Goal: Information Seeking & Learning: Find specific page/section

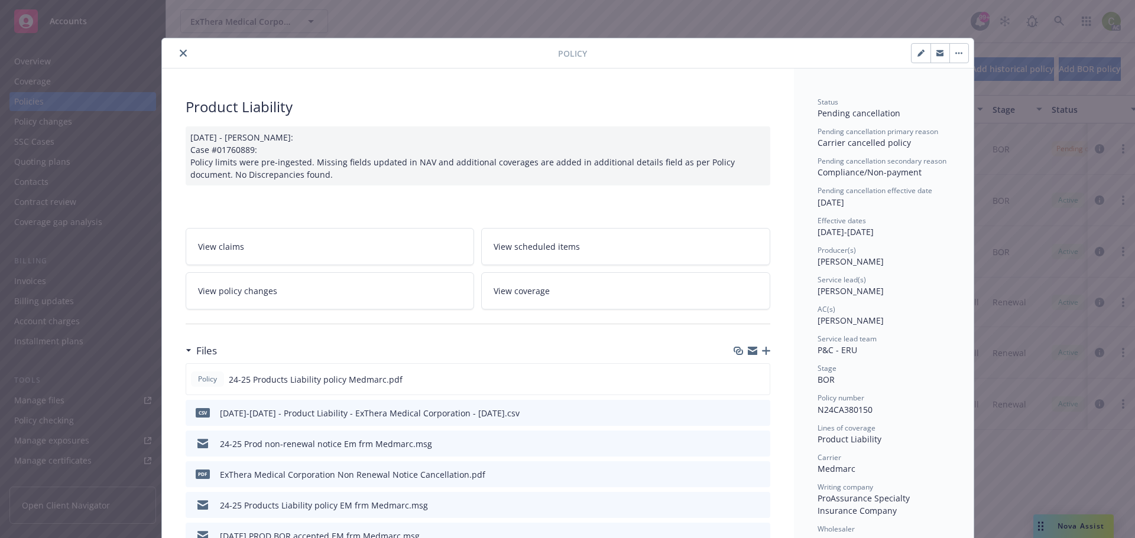
scroll to position [35, 0]
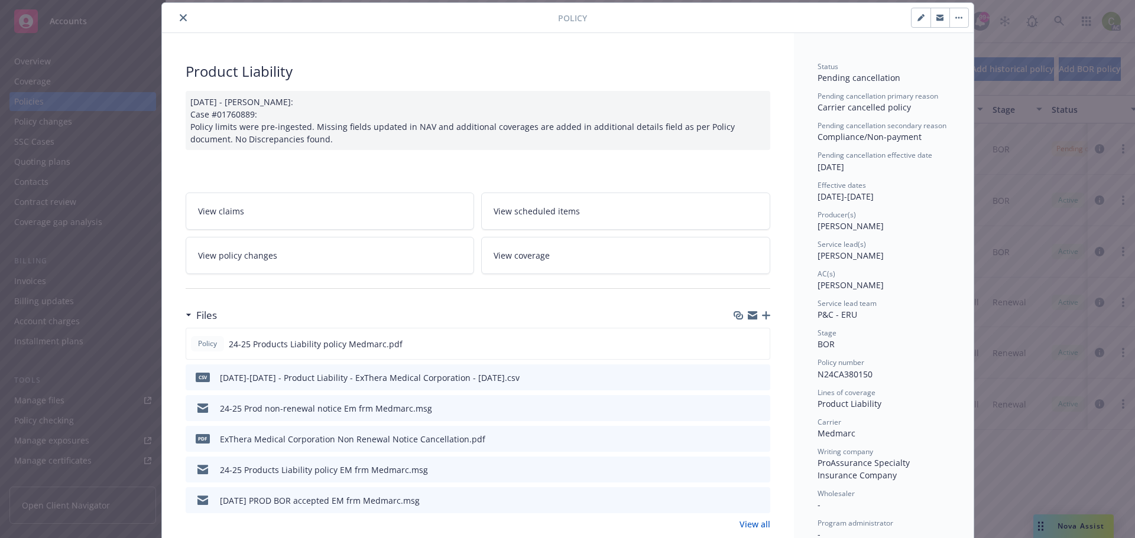
click at [180, 19] on icon "close" at bounding box center [183, 17] width 7 height 7
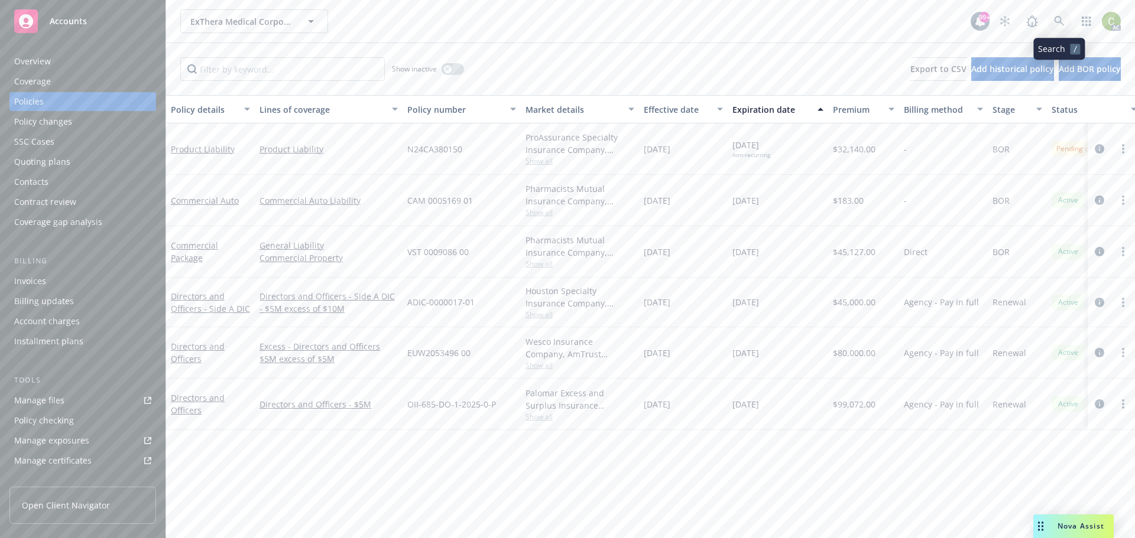
click at [1070, 22] on link at bounding box center [1059, 21] width 24 height 24
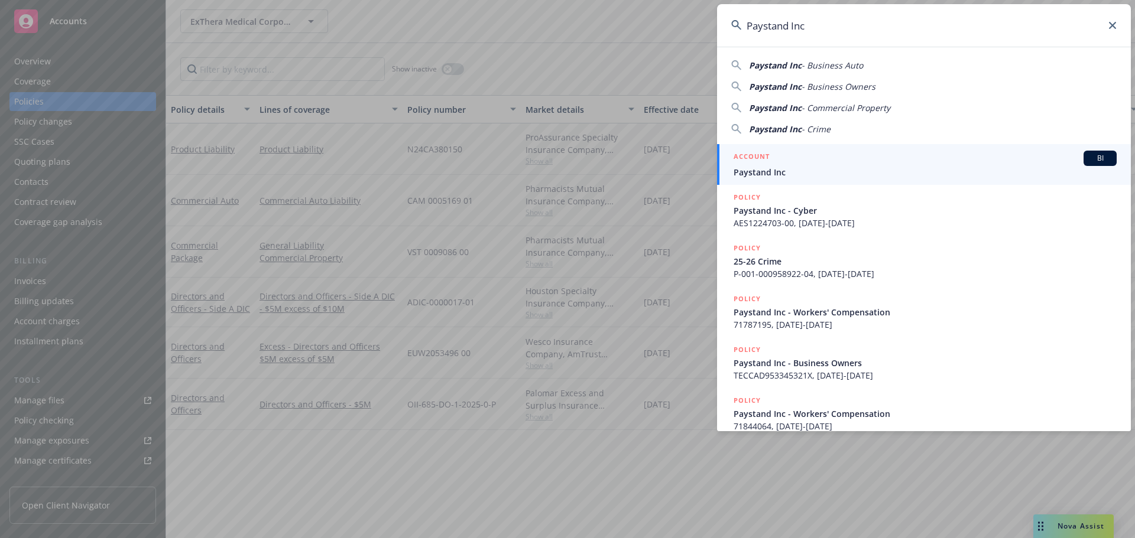
type input "Paystand Inc"
click at [798, 165] on div "ACCOUNT BI" at bounding box center [924, 158] width 383 height 15
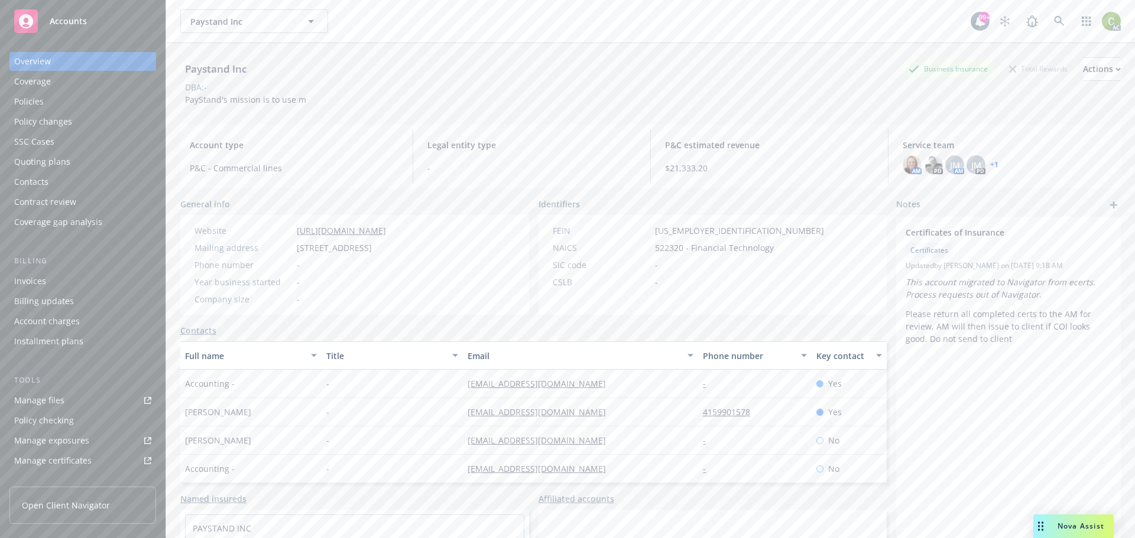
click at [20, 95] on div "Policies" at bounding box center [29, 101] width 30 height 19
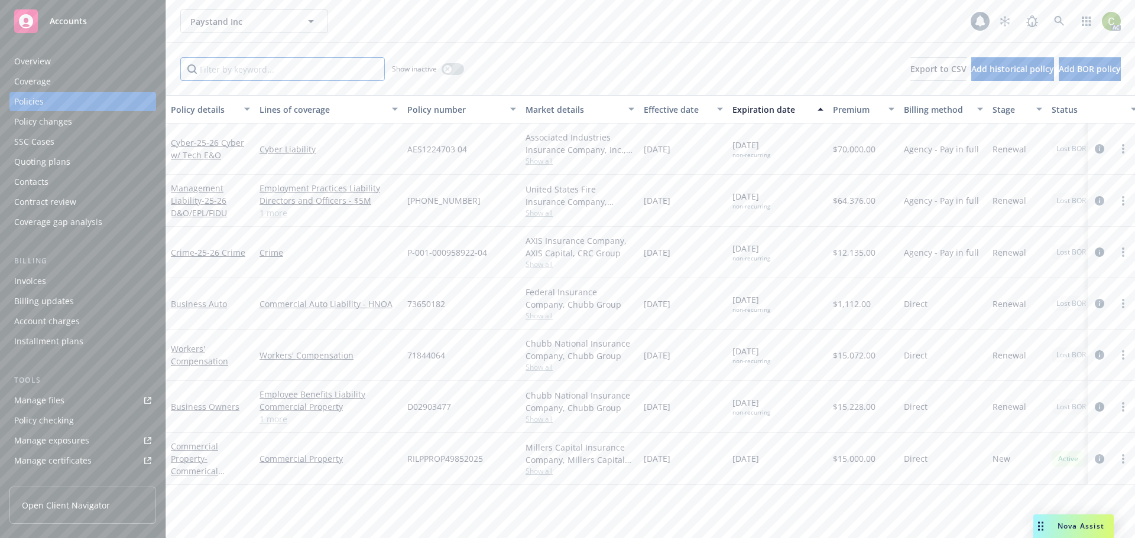
click at [316, 68] on input "Filter by keyword..." at bounding box center [282, 69] width 204 height 24
click at [448, 72] on div "button" at bounding box center [447, 69] width 8 height 8
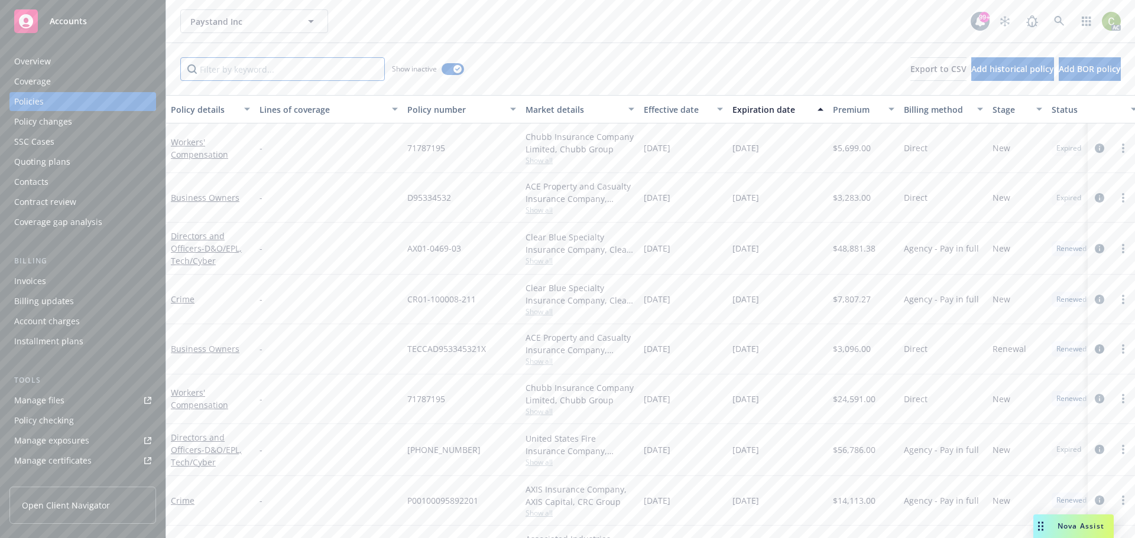
click at [278, 67] on input "Filter by keyword..." at bounding box center [282, 69] width 204 height 24
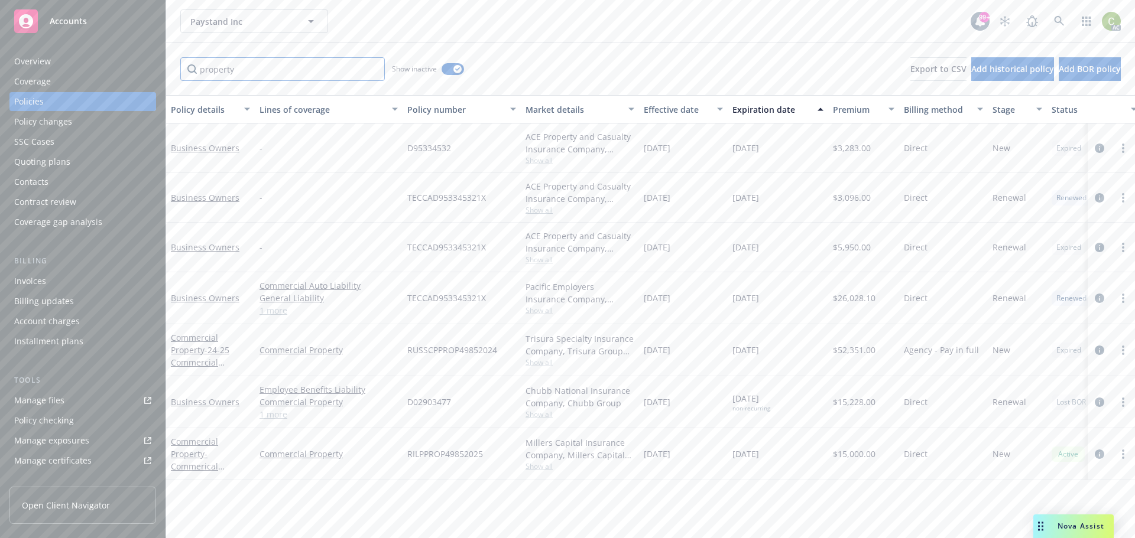
type input "property"
click at [284, 310] on link "1 more" at bounding box center [328, 310] width 138 height 12
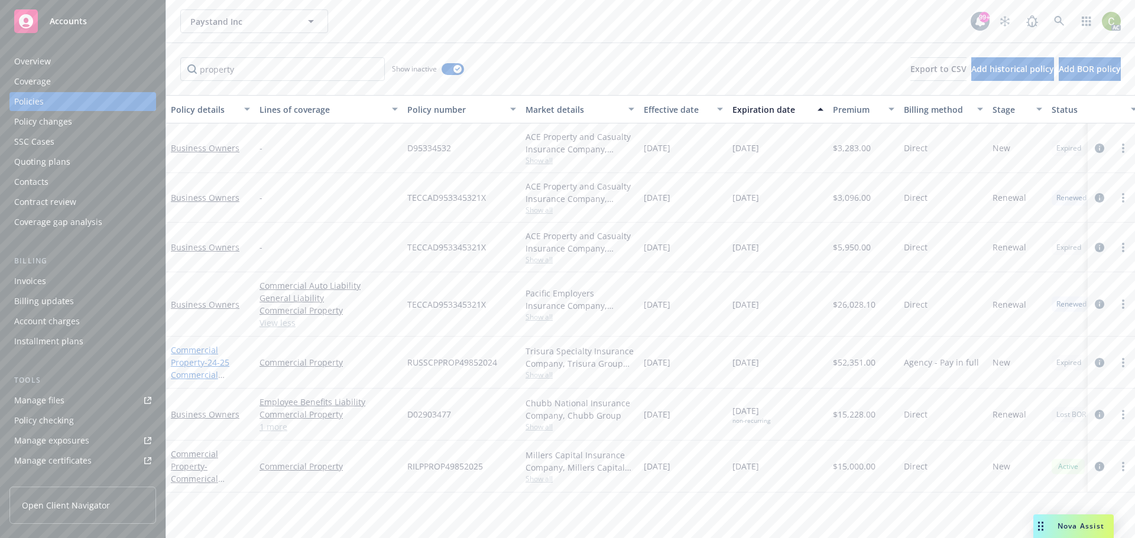
click at [186, 354] on link "Commercial Property - 24-25 Commercial Property RUSSCPPROP49852024" at bounding box center [209, 381] width 76 height 73
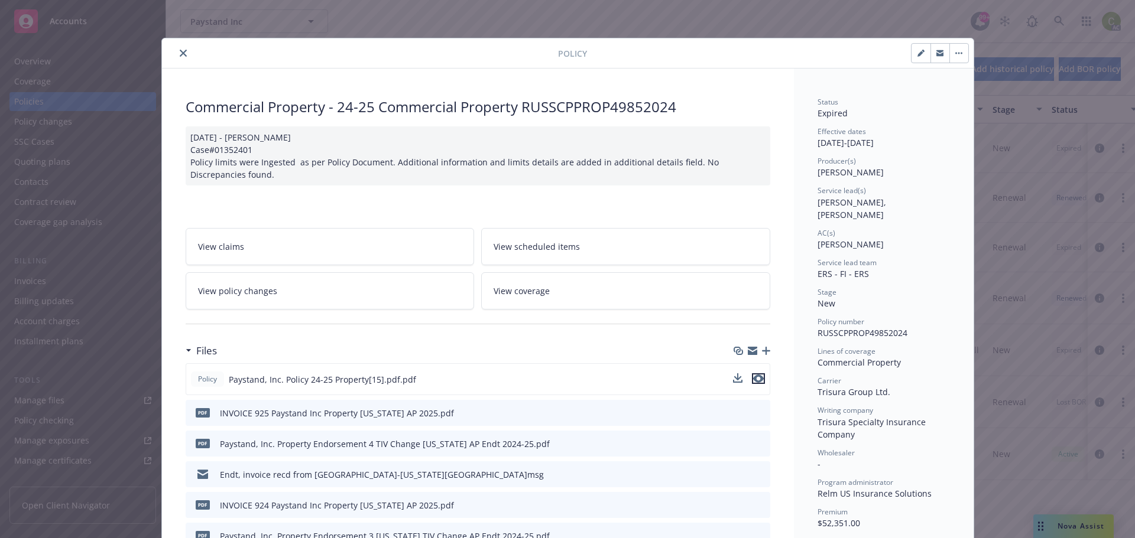
click at [754, 377] on icon "preview file" at bounding box center [758, 379] width 11 height 8
click at [180, 53] on icon "close" at bounding box center [183, 53] width 7 height 7
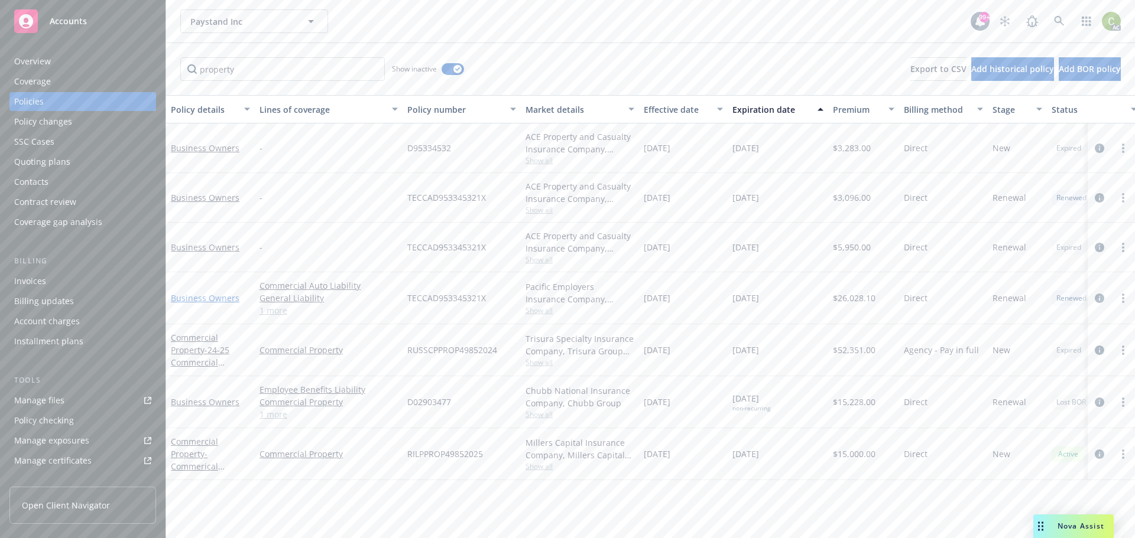
click at [203, 299] on link "Business Owners" at bounding box center [205, 298] width 69 height 11
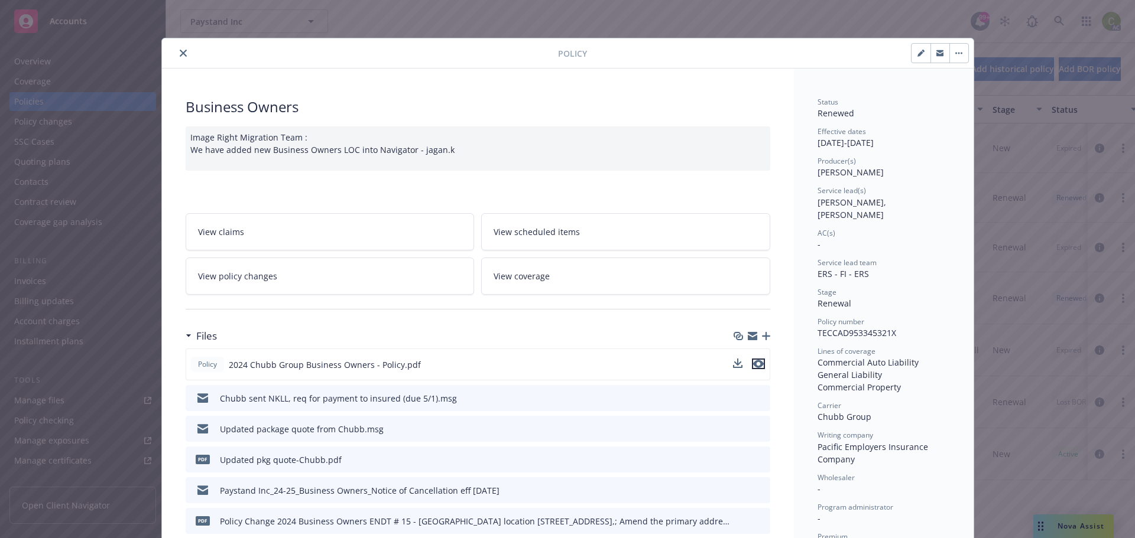
click at [755, 363] on icon "preview file" at bounding box center [758, 364] width 11 height 8
click at [181, 50] on icon "close" at bounding box center [183, 53] width 7 height 7
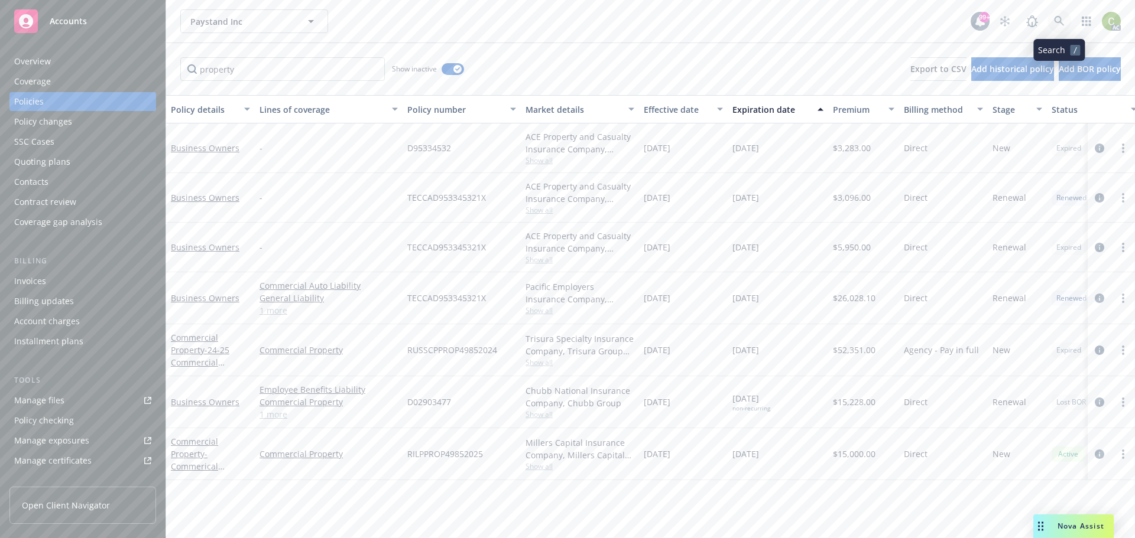
click at [1069, 18] on link at bounding box center [1059, 21] width 24 height 24
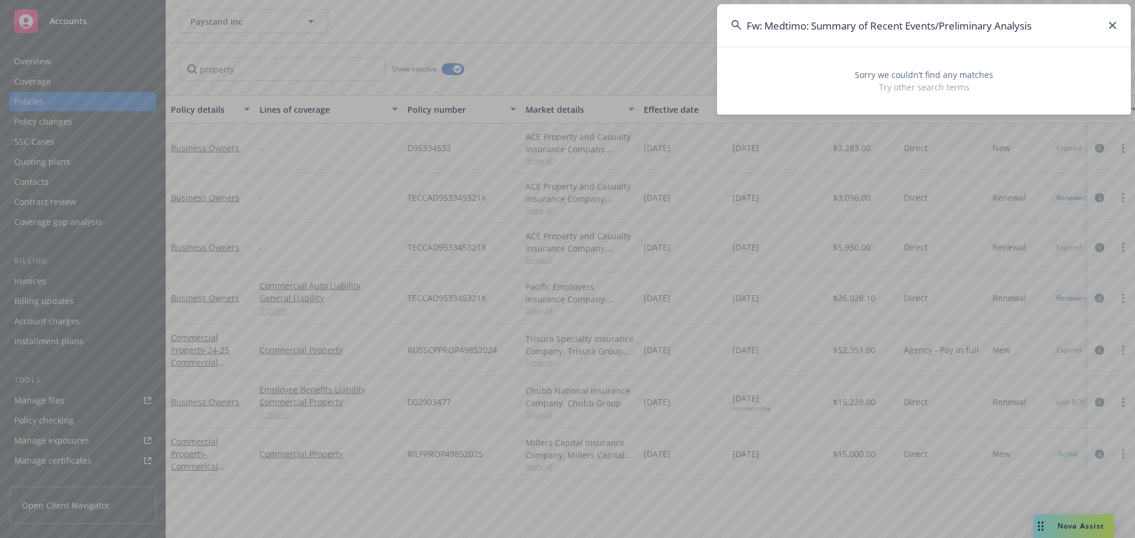
drag, startPoint x: 1032, startPoint y: 37, endPoint x: 274, endPoint y: 24, distance: 758.4
click at [274, 24] on div "Fw: Medtimo: Summary of Recent Events/Preliminary Analysis Sorry we couldn’t fi…" at bounding box center [567, 269] width 1135 height 538
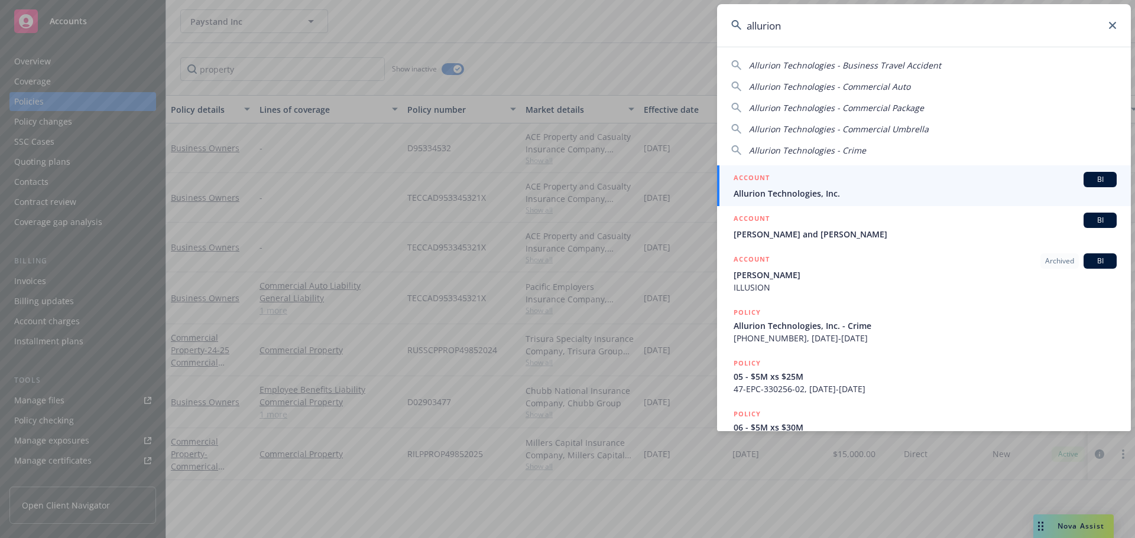
type input "allurion"
click at [933, 193] on span "Allurion Technologies, Inc." at bounding box center [924, 193] width 383 height 12
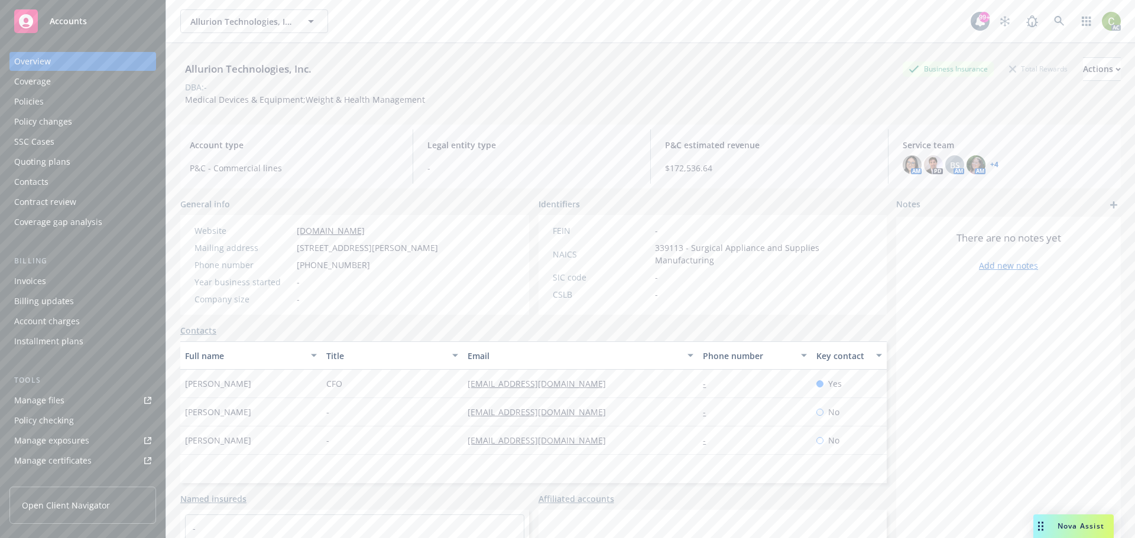
click at [35, 108] on div "Policies" at bounding box center [29, 101] width 30 height 19
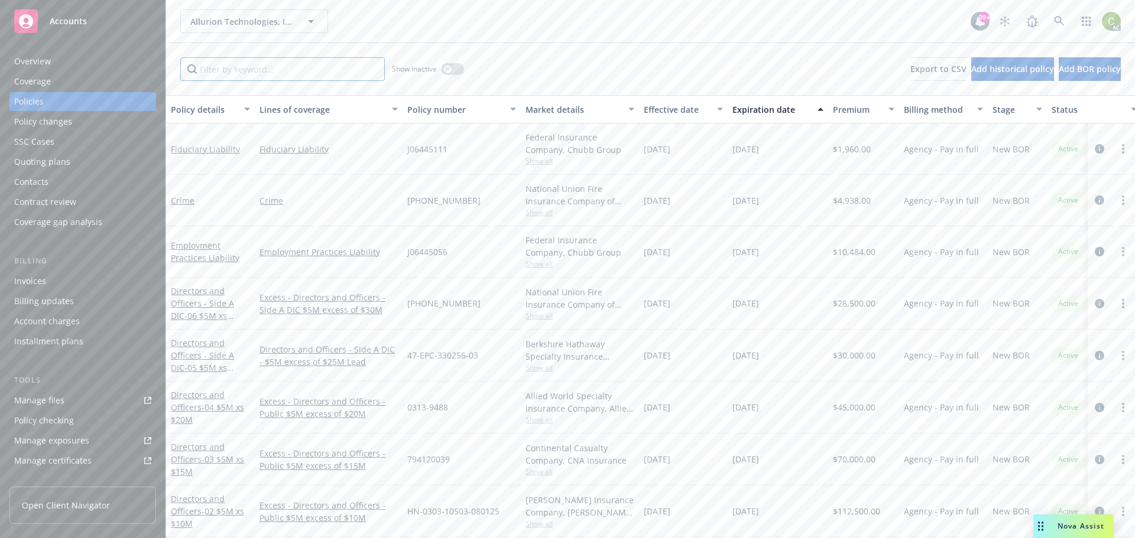
click at [277, 73] on input "Filter by keyword..." at bounding box center [282, 69] width 204 height 24
type input "cyber"
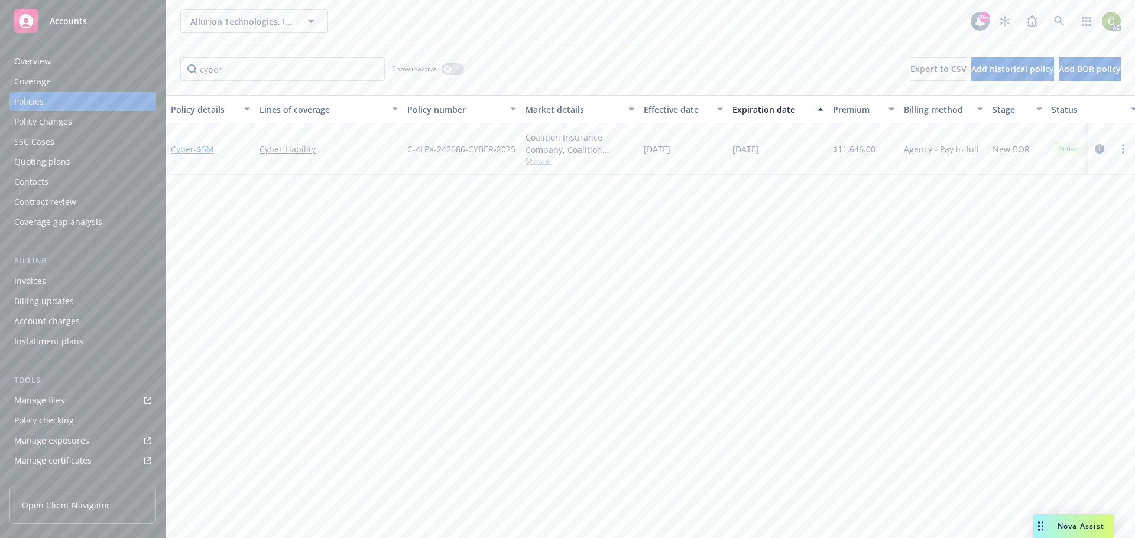
click at [213, 150] on span "- $5M" at bounding box center [204, 149] width 20 height 11
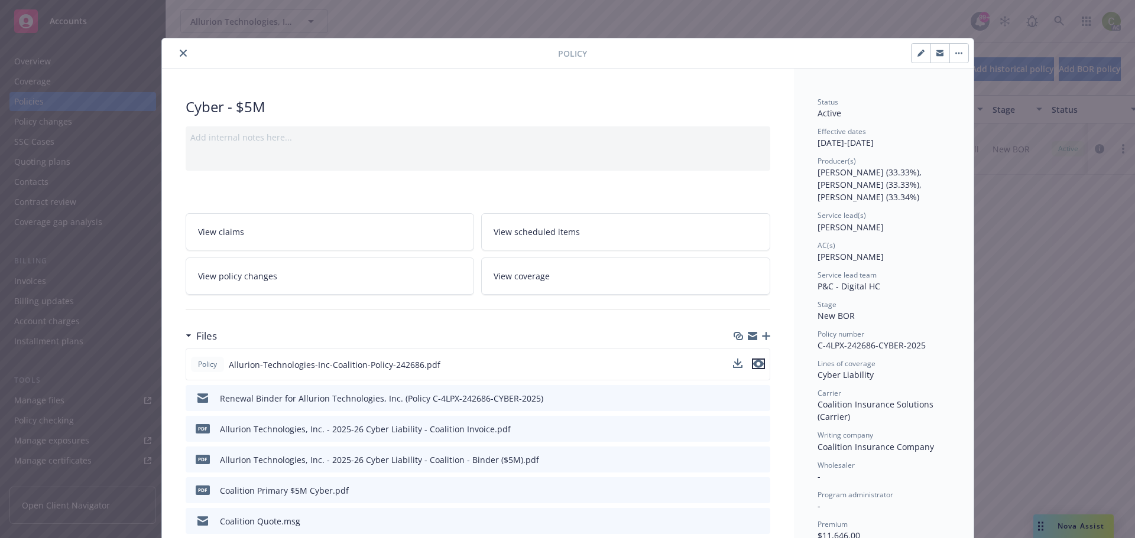
click at [756, 365] on icon "preview file" at bounding box center [758, 364] width 11 height 8
click at [176, 56] on button "close" at bounding box center [183, 53] width 14 height 14
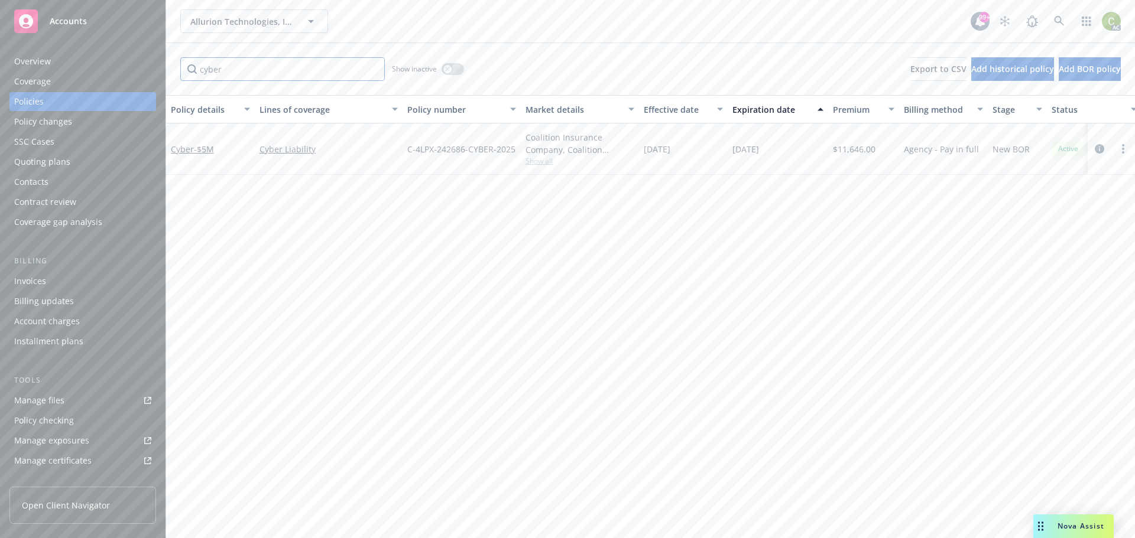
drag, startPoint x: 293, startPoint y: 75, endPoint x: 158, endPoint y: 82, distance: 134.9
click at [158, 82] on div "Accounts Overview Coverage Policies Policy changes SSC Cases Quoting plans Cont…" at bounding box center [567, 269] width 1135 height 538
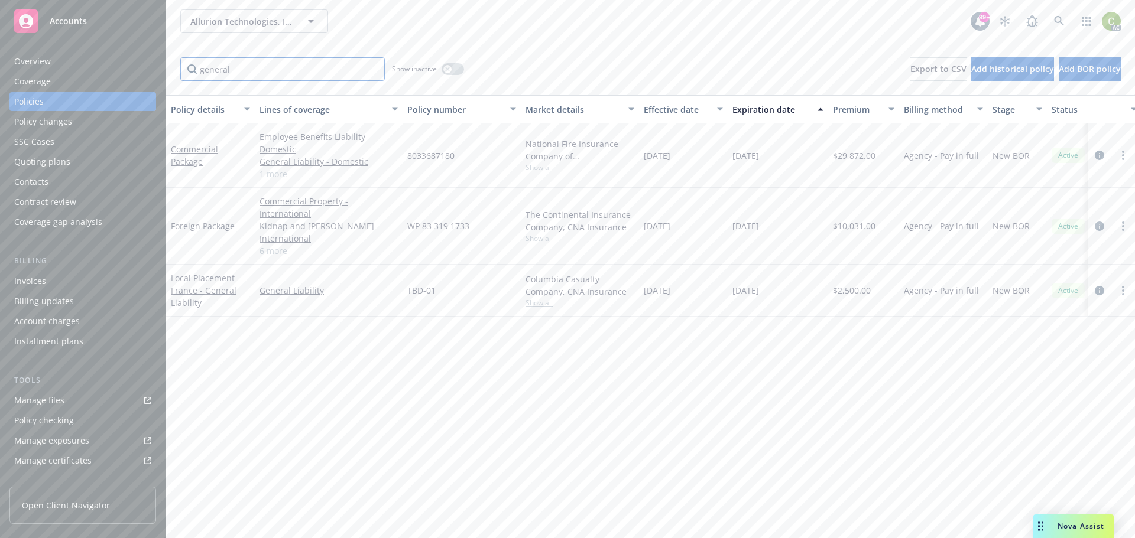
type input "general"
